Goal: Find contact information

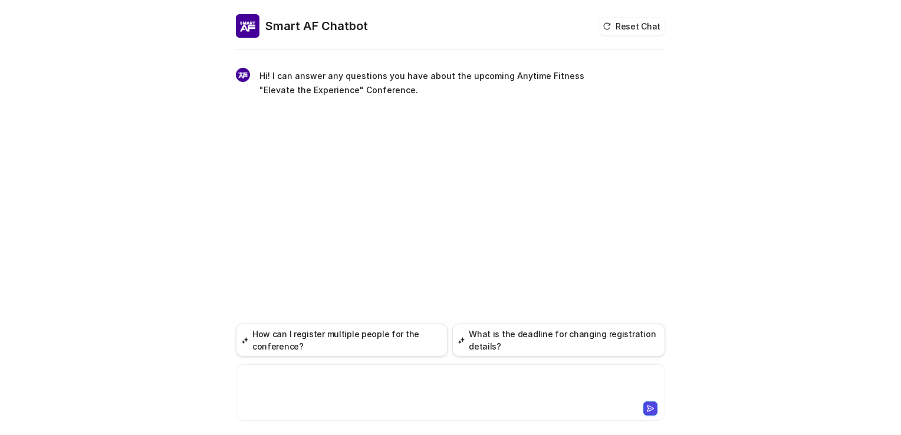
click at [334, 373] on div at bounding box center [451, 385] width 424 height 27
click at [352, 390] on div at bounding box center [451, 385] width 424 height 27
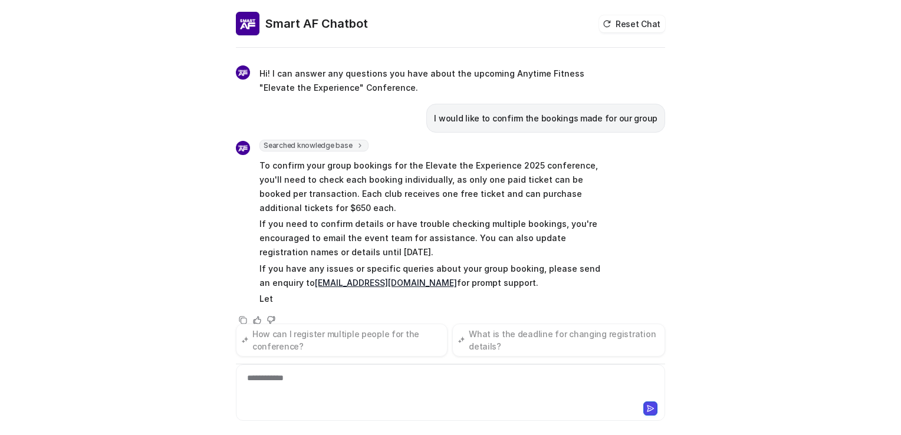
scroll to position [19, 0]
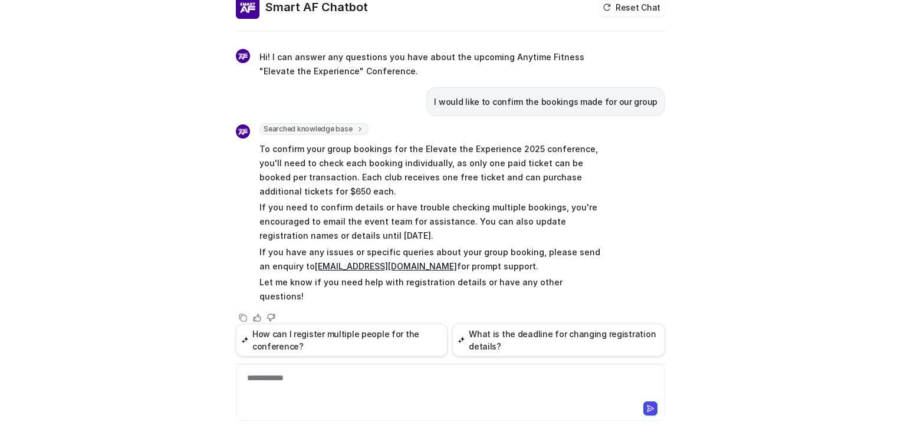
drag, startPoint x: 434, startPoint y: 265, endPoint x: 297, endPoint y: 264, distance: 136.9
click at [297, 264] on p "If you have any issues or specific queries about your group booking, please sen…" at bounding box center [432, 259] width 345 height 28
copy link "[EMAIL_ADDRESS][DOMAIN_NAME]"
click at [181, 213] on div "Smart AF Chatbot Reset Chat Hi! I can answer any questions you have about the u…" at bounding box center [450, 217] width 901 height 435
